Goal: Task Accomplishment & Management: Manage account settings

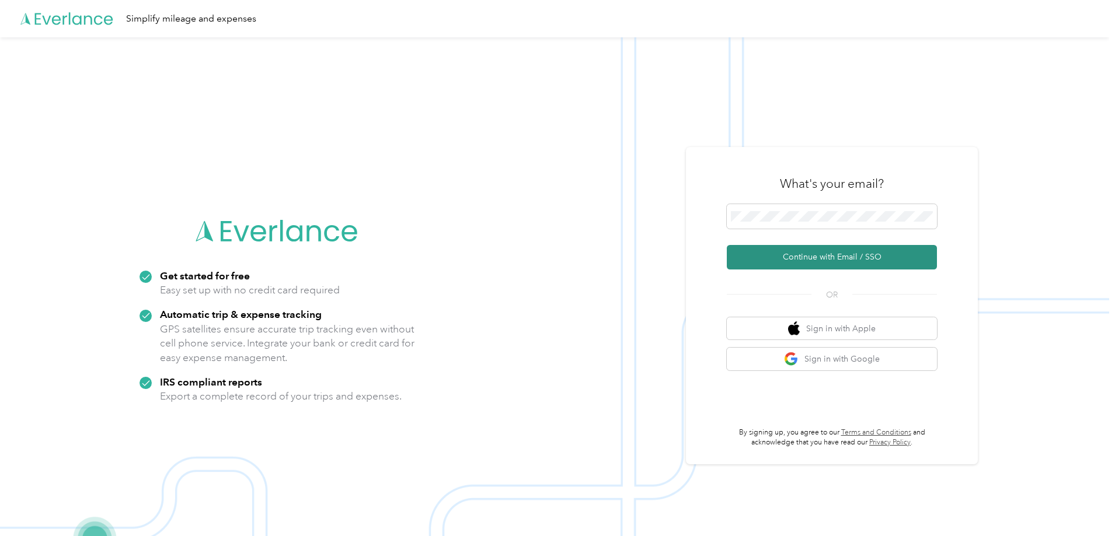
click at [858, 252] on button "Continue with Email / SSO" at bounding box center [831, 257] width 210 height 25
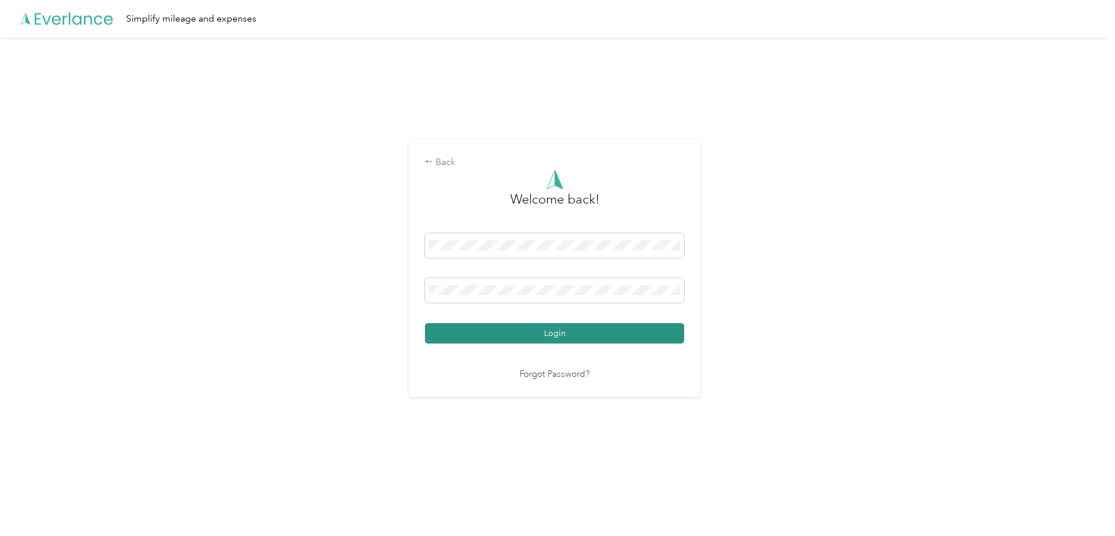
click at [610, 330] on button "Login" at bounding box center [554, 333] width 259 height 20
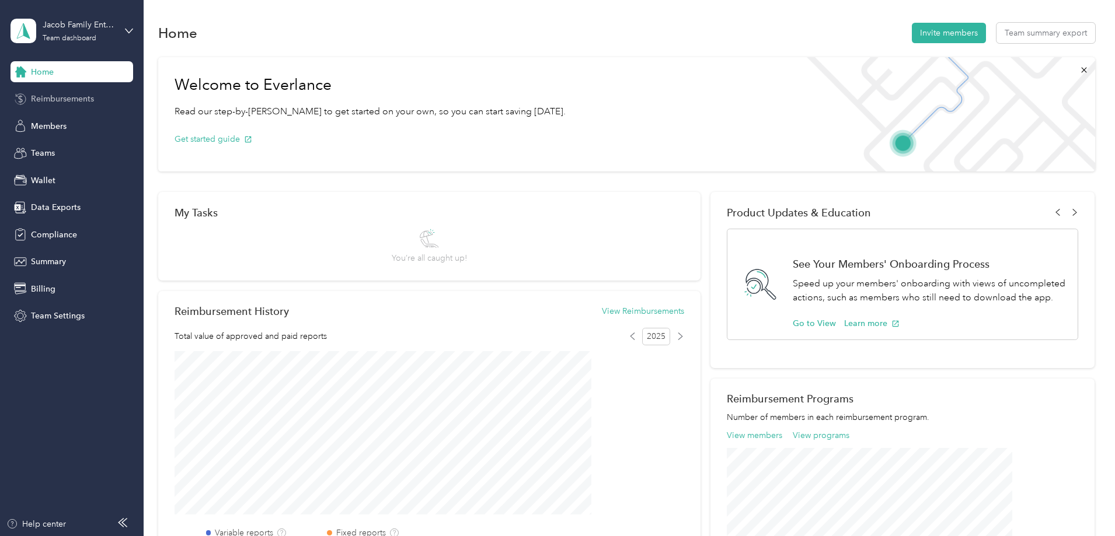
click at [93, 95] on span "Reimbursements" at bounding box center [62, 99] width 63 height 12
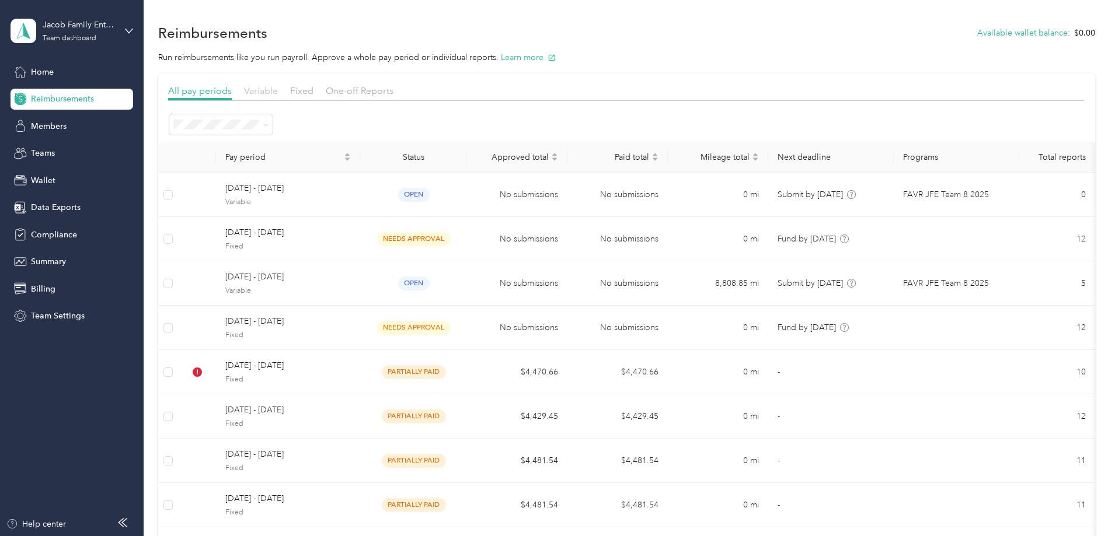
click at [278, 95] on span "Variable" at bounding box center [261, 90] width 34 height 11
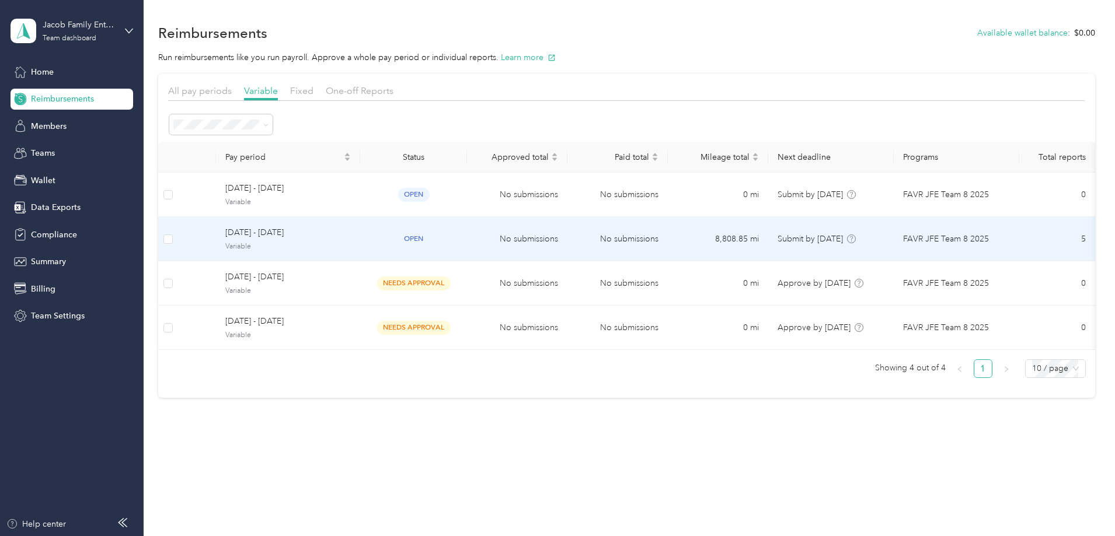
click at [338, 244] on span "Variable" at bounding box center [287, 247] width 125 height 11
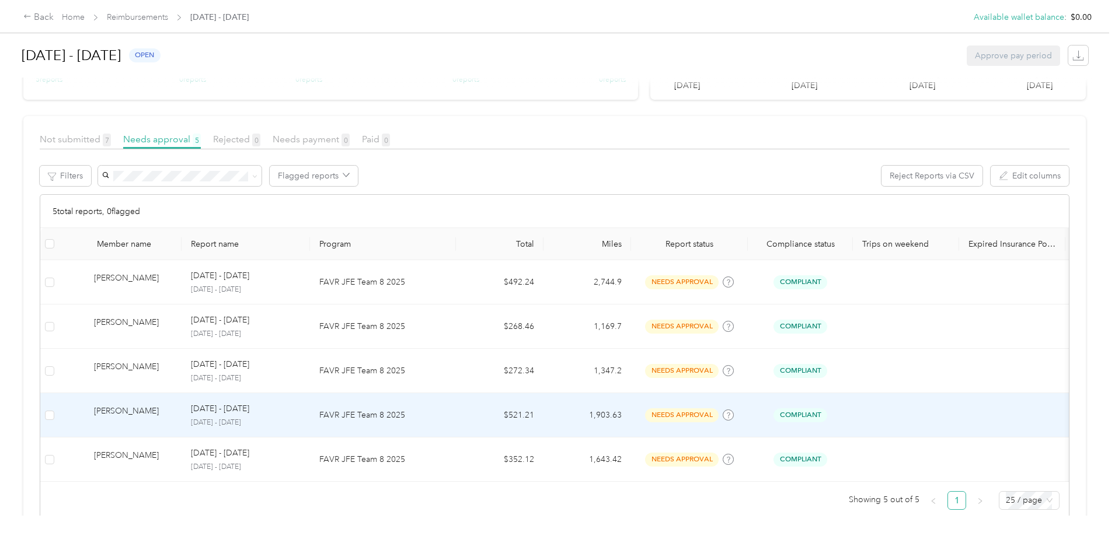
scroll to position [116, 0]
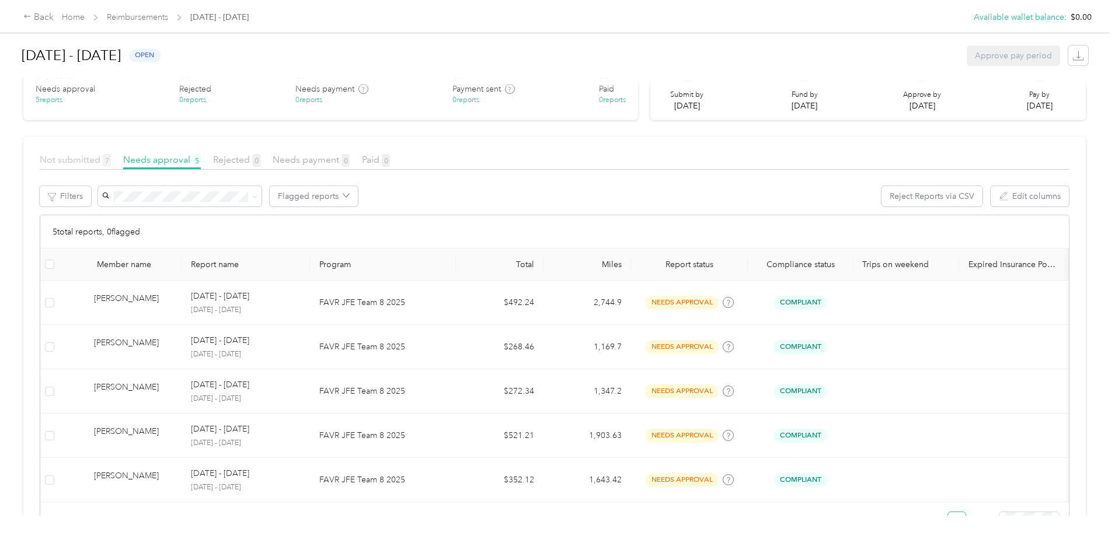
click at [111, 158] on span "Not submitted 7" at bounding box center [75, 159] width 71 height 11
